Goal: Information Seeking & Learning: Find specific fact

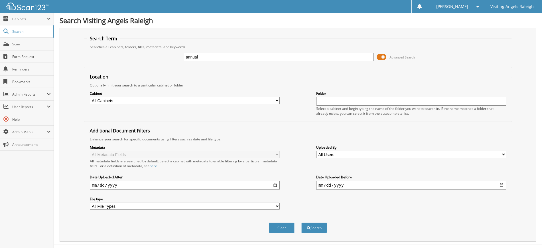
type input "annual"
click at [301, 222] on button "Search" at bounding box center [314, 227] width 26 height 11
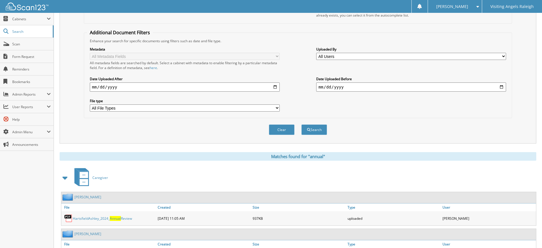
scroll to position [48, 0]
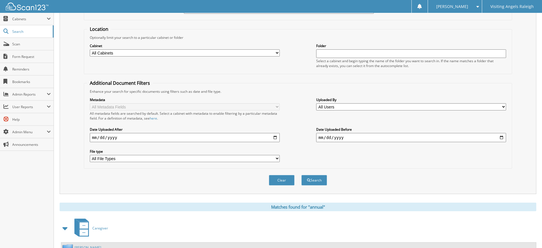
click at [268, 49] on div "Cabinet All Cabinets Caregiver Client Needs Filing" at bounding box center [185, 50] width 190 height 14
click at [269, 50] on select "All Cabinets Caregiver Client Needs Filing" at bounding box center [185, 52] width 190 height 7
select select "40745"
click at [90, 49] on select "All Cabinets Caregiver Client Needs Filing" at bounding box center [185, 52] width 190 height 7
click at [263, 71] on fieldset "Location Optionally limit your search to a particular cabinet or folder Cabinet…" at bounding box center [298, 50] width 428 height 48
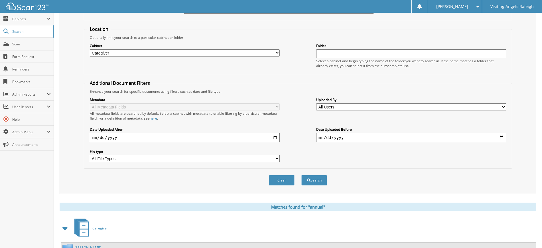
click at [160, 134] on input "date" at bounding box center [185, 137] width 190 height 9
click at [180, 118] on div "All metadata fields are searched by default. Select a cabinet with metadata to …" at bounding box center [185, 116] width 190 height 10
click at [203, 136] on input "date" at bounding box center [185, 137] width 190 height 9
click at [501, 138] on input "date" at bounding box center [411, 137] width 190 height 9
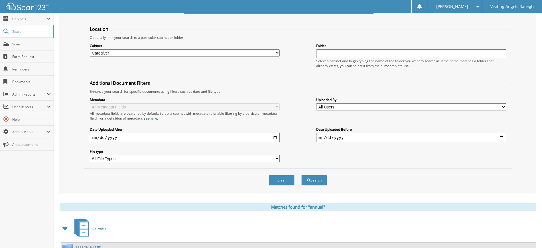
click at [484, 158] on div "Metadata All Metadata Fields All metadata fields are searched by default. Selec…" at bounding box center [298, 130] width 422 height 72
click at [454, 107] on select "All Users [PERSON_NAME] [PERSON_NAME] [PERSON_NAME] [PERSON_NAME] [PERSON_NAME]…" at bounding box center [411, 106] width 190 height 7
drag, startPoint x: 278, startPoint y: 83, endPoint x: 278, endPoint y: 96, distance: 13.4
click at [278, 83] on fieldset "Additional Document Filters Enhance your search for specific documents using fi…" at bounding box center [298, 124] width 428 height 89
drag, startPoint x: 25, startPoint y: 7, endPoint x: 27, endPoint y: 10, distance: 3.3
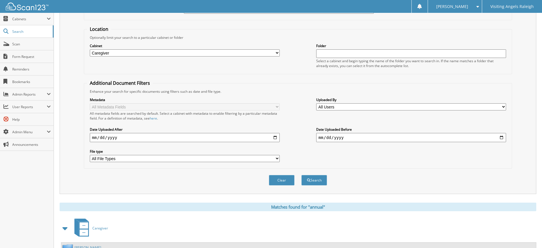
click at [25, 7] on img at bounding box center [27, 7] width 43 height 8
